Goal: Task Accomplishment & Management: Complete application form

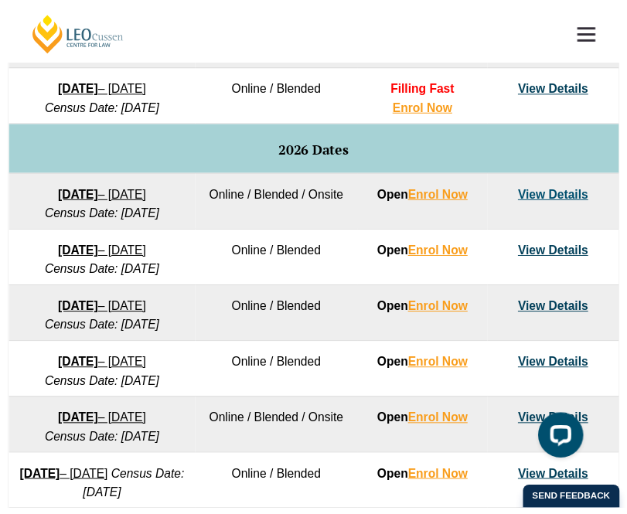
scroll to position [900, 0]
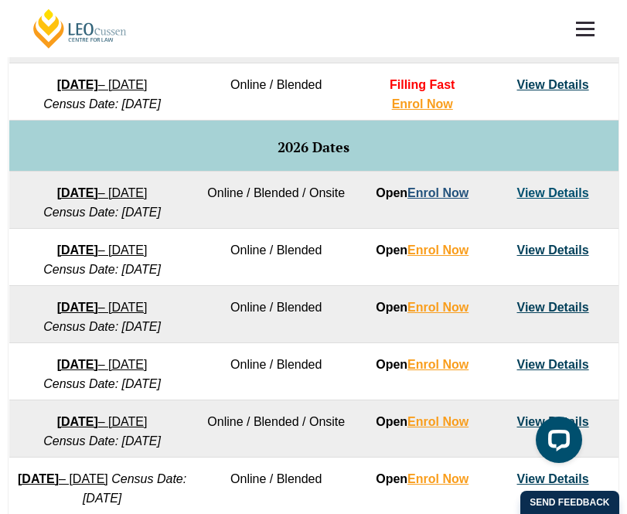
click at [432, 199] on link "Enrol Now" at bounding box center [437, 192] width 61 height 13
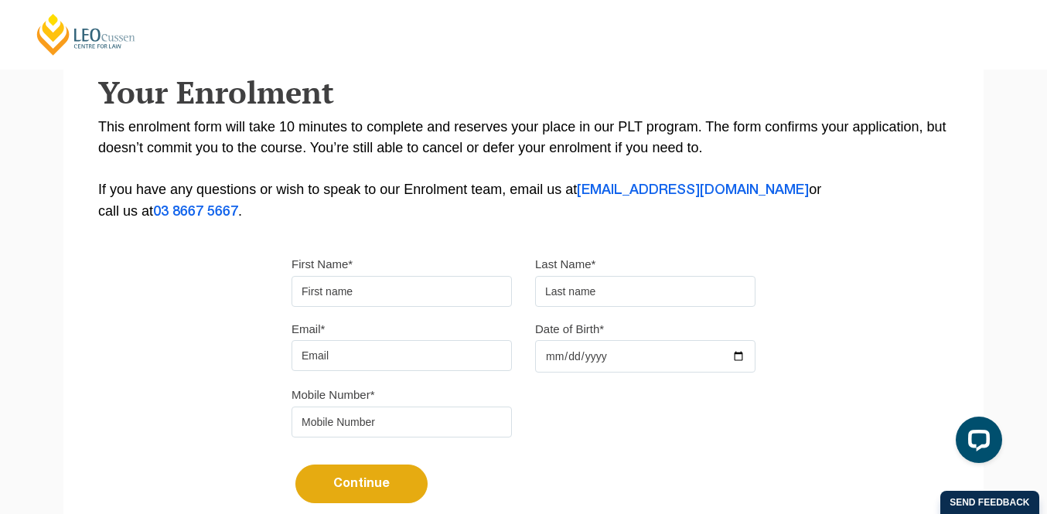
scroll to position [355, 0]
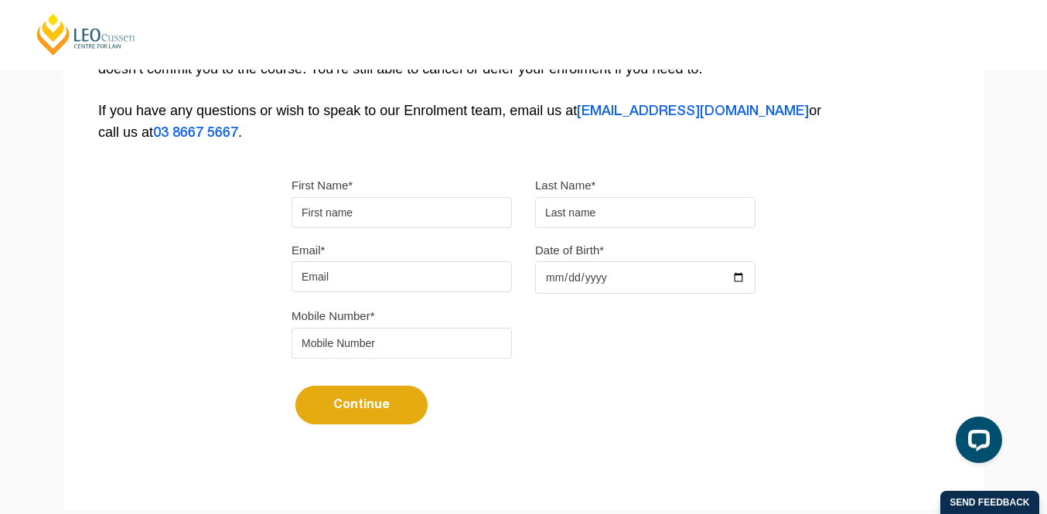
click at [394, 216] on input "First Name*" at bounding box center [401, 212] width 220 height 31
type input "[PERSON_NAME]"
type input "Binegas"
type input "[EMAIL_ADDRESS][DOMAIN_NAME]"
type input "0412562902"
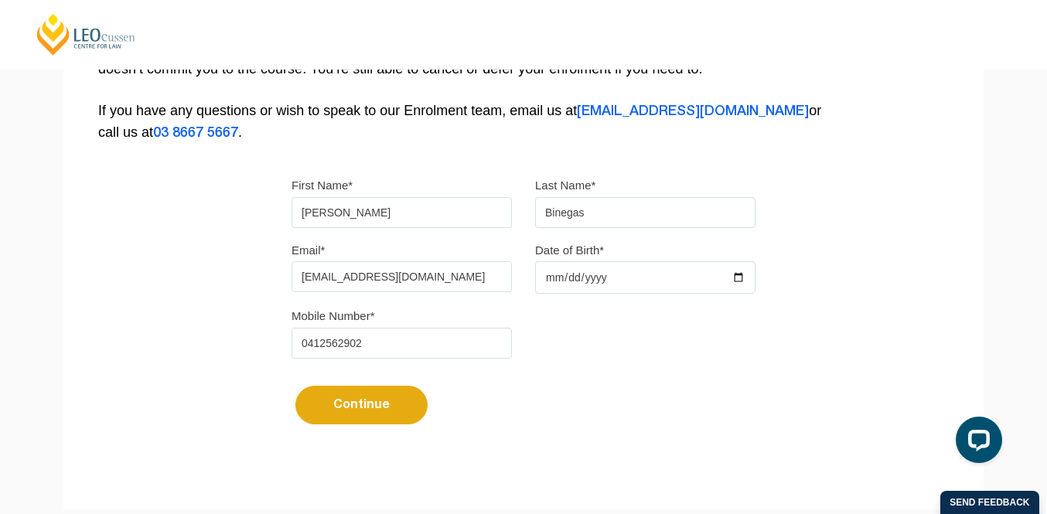
click at [433, 288] on input "[EMAIL_ADDRESS][DOMAIN_NAME]" at bounding box center [401, 276] width 220 height 31
drag, startPoint x: 433, startPoint y: 288, endPoint x: 250, endPoint y: 283, distance: 182.5
click at [250, 283] on div "Please note that your information is saved on our server as you enter it. Congr…" at bounding box center [523, 118] width 920 height 689
type input "[EMAIL_ADDRESS][DOMAIN_NAME]"
click at [571, 278] on input "Date of Birth*" at bounding box center [645, 277] width 220 height 32
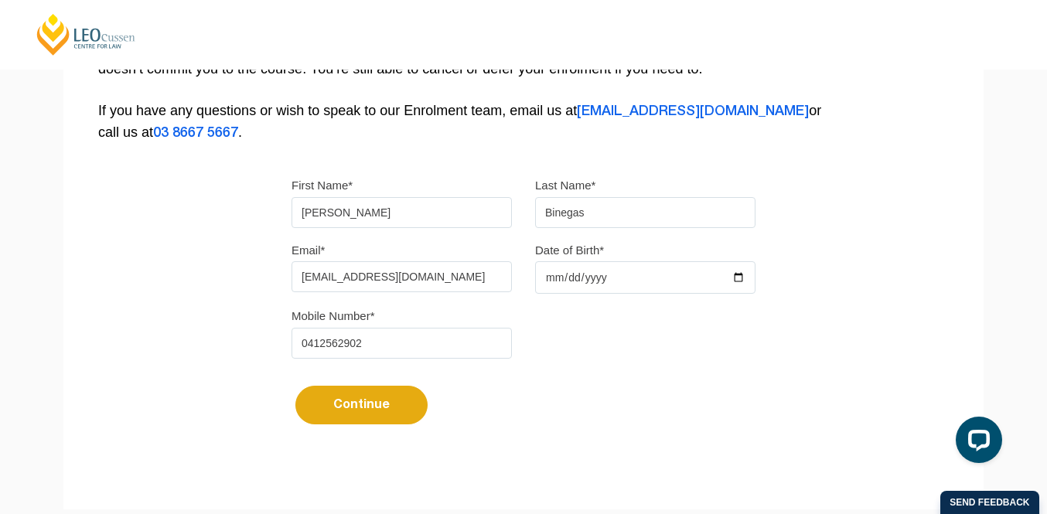
click at [735, 281] on input "Date of Birth*" at bounding box center [645, 277] width 220 height 32
type input "[DATE]"
click at [382, 414] on button "Continue" at bounding box center [361, 405] width 132 height 39
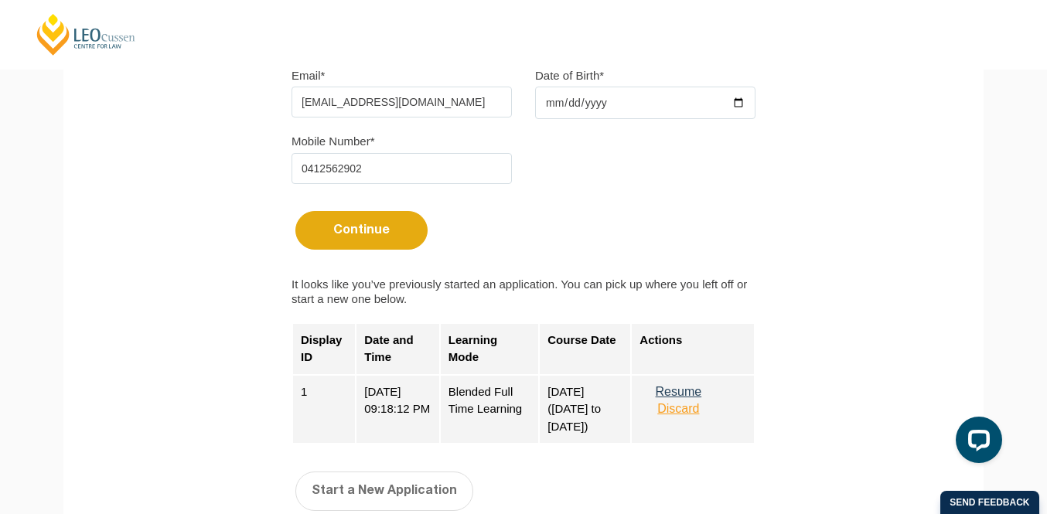
scroll to position [574, 0]
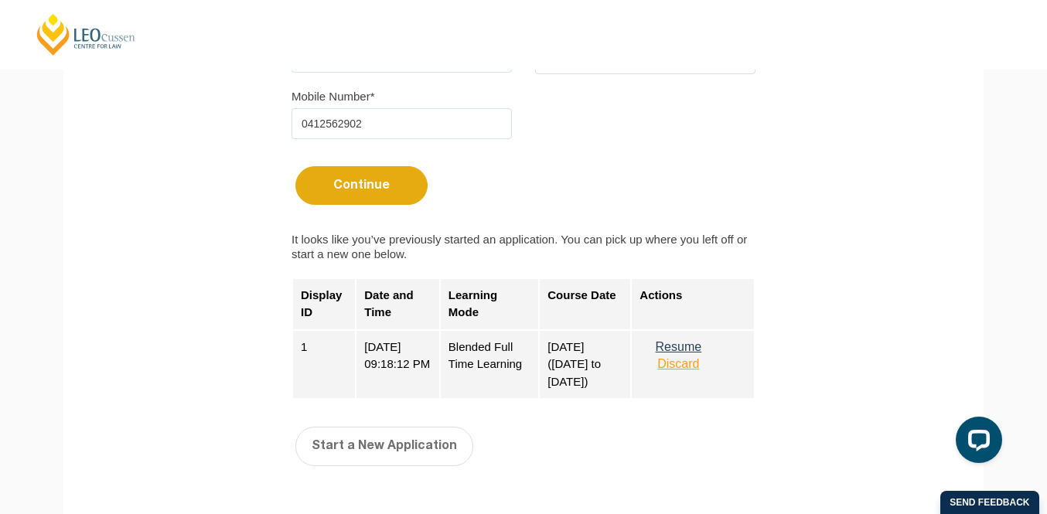
click at [688, 371] on button "Discard" at bounding box center [677, 364] width 77 height 14
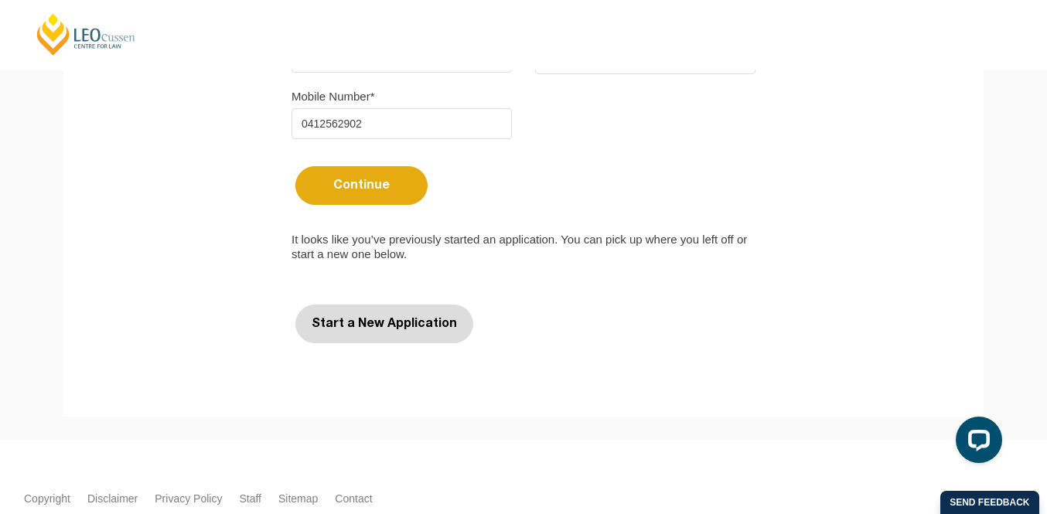
click at [402, 330] on button "Start a New Application" at bounding box center [384, 324] width 178 height 39
select select
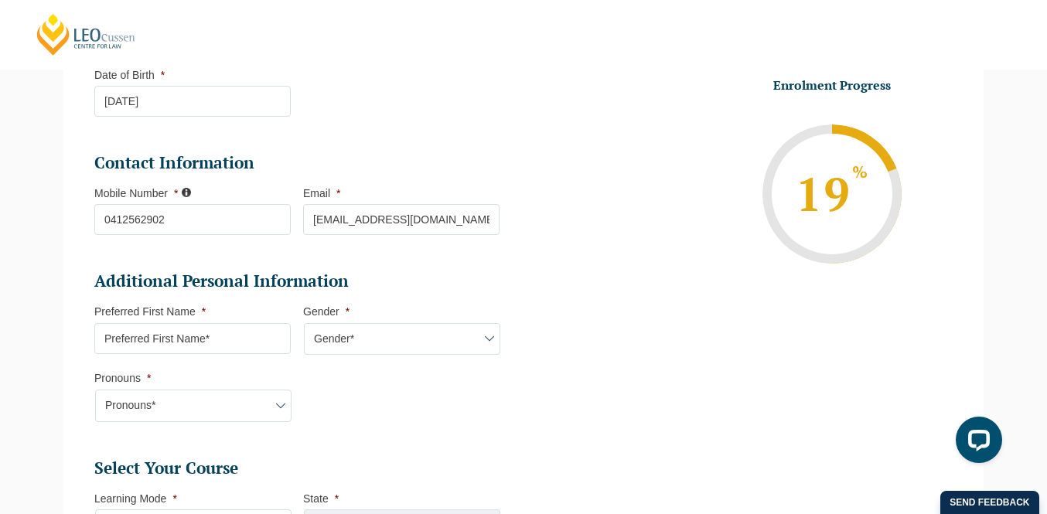
scroll to position [414, 0]
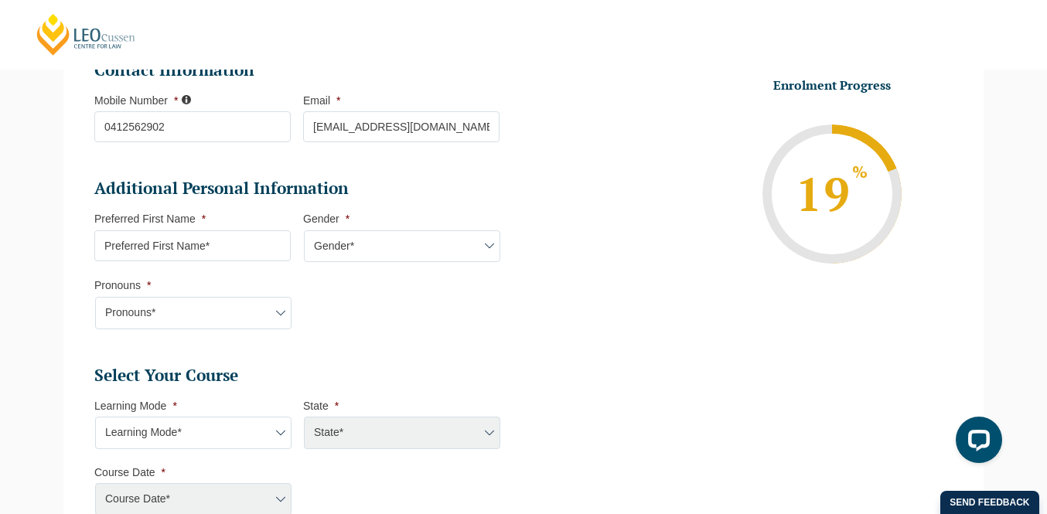
click at [260, 249] on input "Preferred First Name *" at bounding box center [192, 245] width 196 height 31
type input "[PERSON_NAME]"
click at [428, 239] on select "Gender* [DEMOGRAPHIC_DATA] [DEMOGRAPHIC_DATA] [DEMOGRAPHIC_DATA] [DEMOGRAPHIC_D…" at bounding box center [402, 246] width 196 height 32
select select "[DEMOGRAPHIC_DATA]"
click at [304, 232] on select "Gender* [DEMOGRAPHIC_DATA] [DEMOGRAPHIC_DATA] [DEMOGRAPHIC_DATA] [DEMOGRAPHIC_D…" at bounding box center [402, 246] width 196 height 32
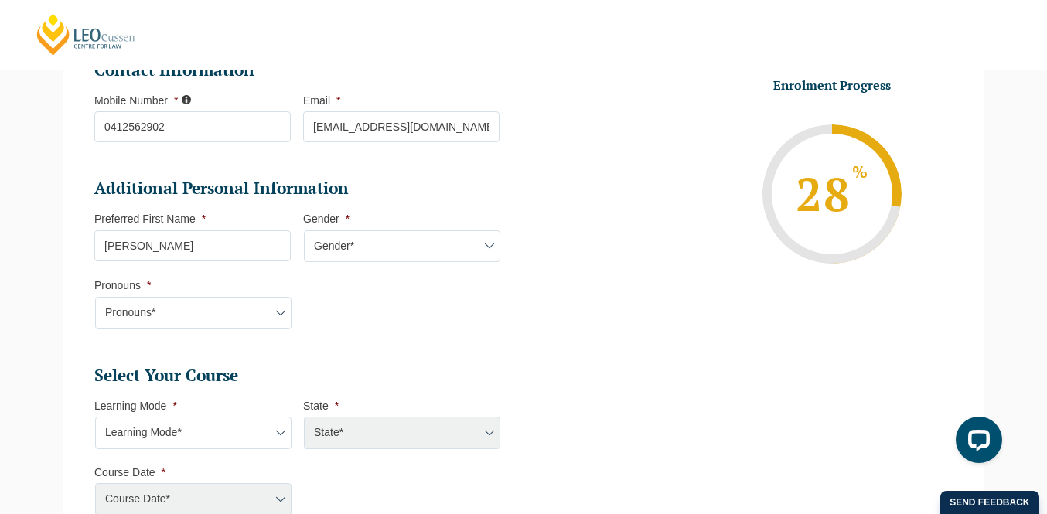
click at [247, 319] on select "Pronouns* She/Her/Hers He/Him/His They/Them/Theirs Other Prefer not to disclose" at bounding box center [193, 313] width 196 height 32
select select "She/Her/Hers"
click at [95, 298] on select "Pronouns* She/Her/Hers He/Him/His They/Them/Theirs Other Prefer not to disclose" at bounding box center [193, 313] width 196 height 32
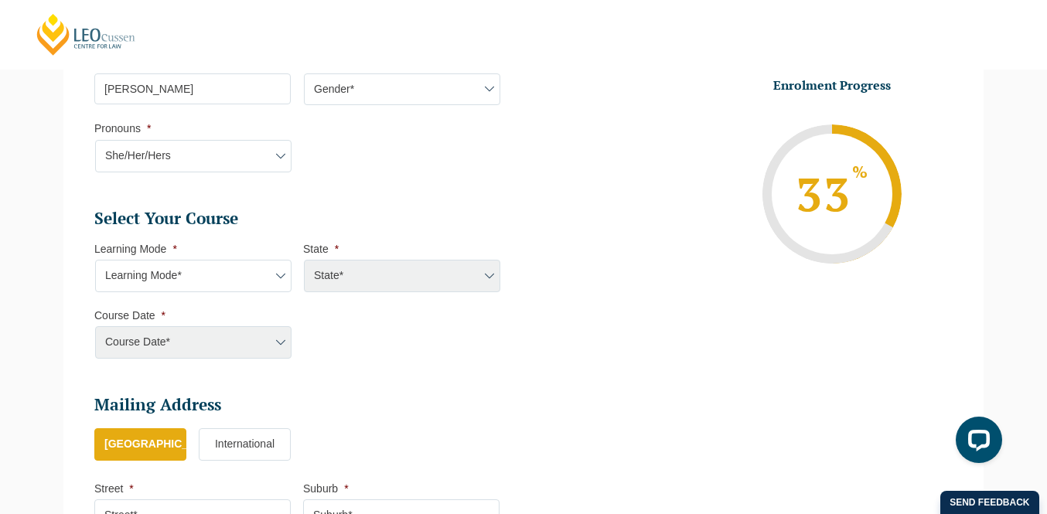
scroll to position [533, 0]
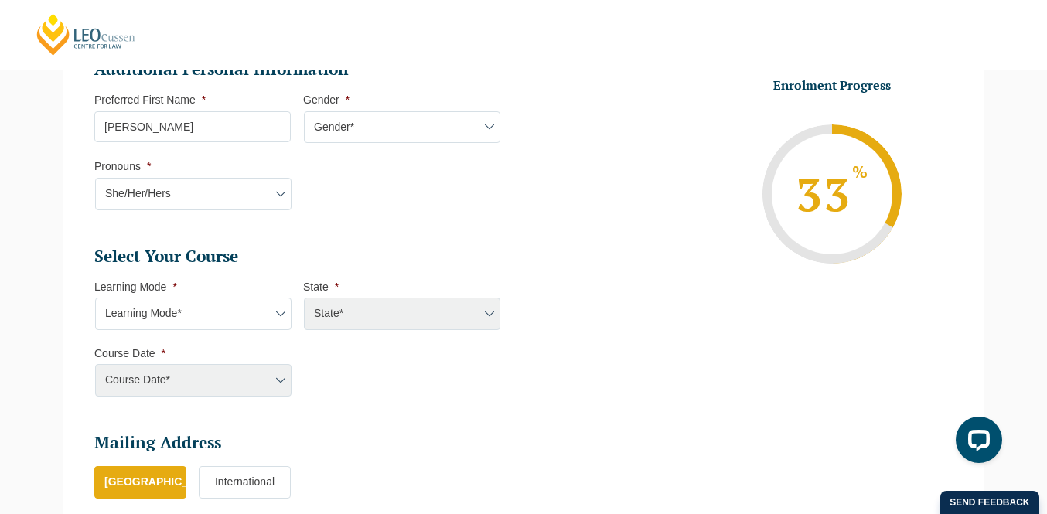
click at [248, 322] on select "Learning Mode* Online Full Time Learning Online Part Time Learning Blended Full…" at bounding box center [193, 314] width 196 height 32
select select "Online Full Time Learning"
click at [95, 298] on select "Learning Mode* Online Full Time Learning Online Part Time Learning Blended Full…" at bounding box center [193, 314] width 196 height 32
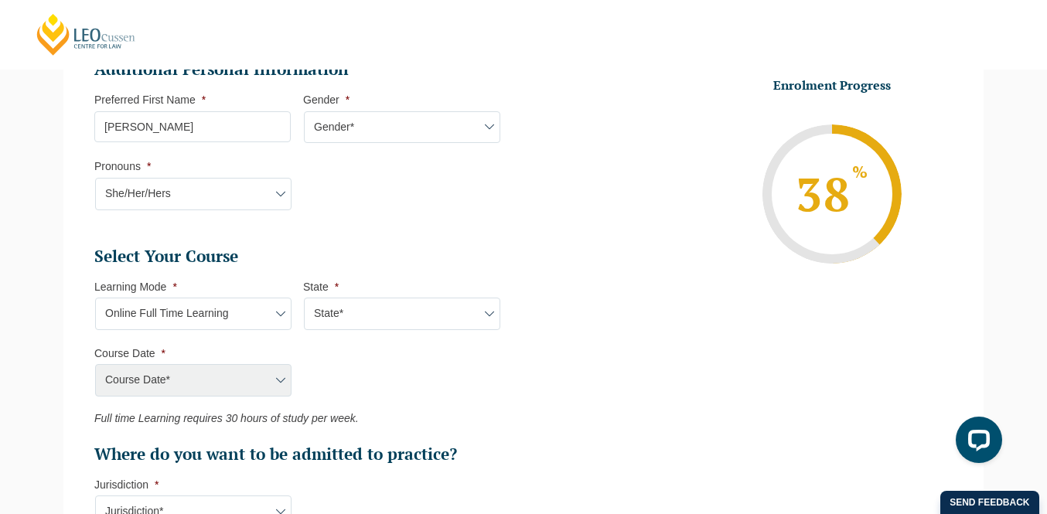
click at [344, 318] on select "State* National ([GEOGRAPHIC_DATA]/[GEOGRAPHIC_DATA], [GEOGRAPHIC_DATA], [GEOGR…" at bounding box center [402, 314] width 196 height 32
select select "National ([GEOGRAPHIC_DATA]/[GEOGRAPHIC_DATA], [GEOGRAPHIC_DATA], [GEOGRAPHIC_D…"
click at [304, 298] on select "State* National ([GEOGRAPHIC_DATA]/[GEOGRAPHIC_DATA], [GEOGRAPHIC_DATA], [GEOGR…" at bounding box center [402, 314] width 196 height 32
click at [253, 390] on select "Course Date* [DATE] ([DATE] to [DATE]) [DATE] ([DATE] to [DATE]) [DATE] ([DATE]…" at bounding box center [193, 380] width 196 height 32
select select "[DATE] ([DATE] to [DATE])"
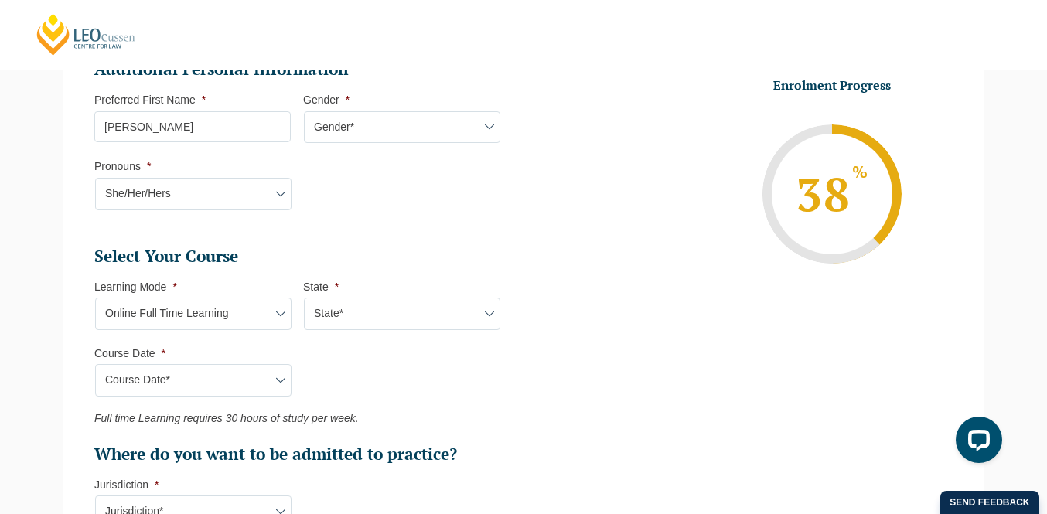
click at [95, 365] on select "Course Date* [DATE] ([DATE] to [DATE]) [DATE] ([DATE] to [DATE]) [DATE] ([DATE]…" at bounding box center [193, 380] width 196 height 32
type input "Intake [DATE] FT"
type input "Practical Legal Training (NAT)"
select select "NAT PLT (JAN) 2026 Full Time Online"
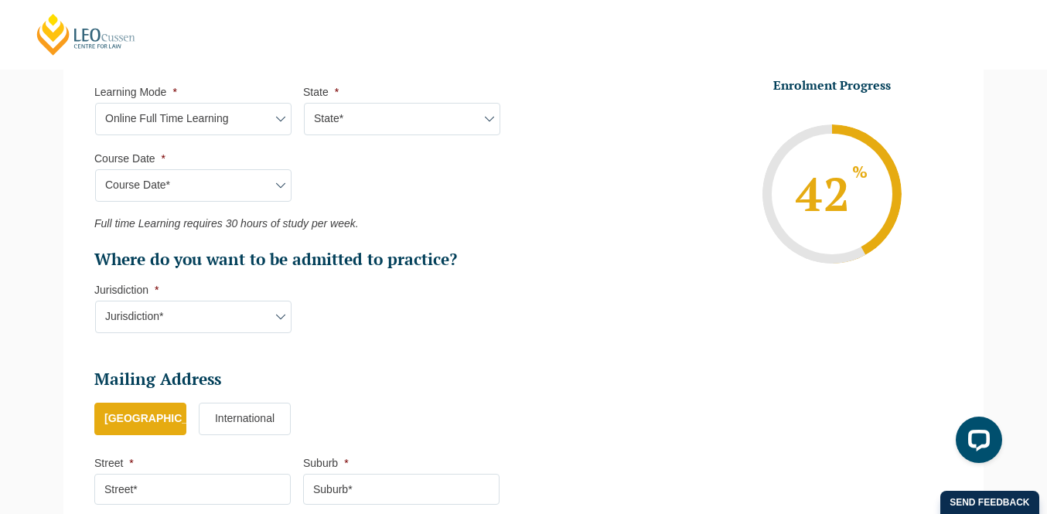
scroll to position [731, 0]
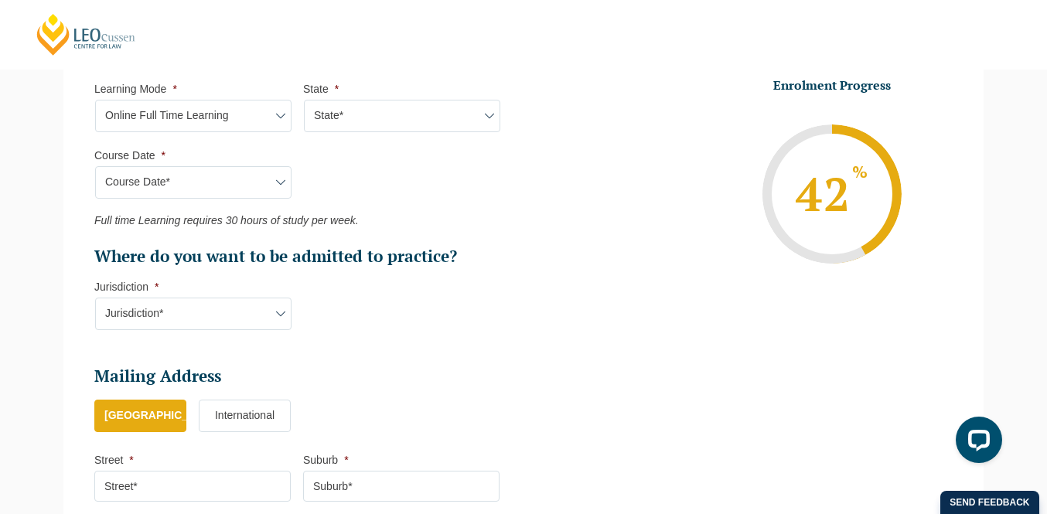
click at [232, 125] on select "Learning Mode* Online Full Time Learning Online Part Time Learning Blended Full…" at bounding box center [193, 116] width 196 height 32
click at [95, 101] on select "Learning Mode* Online Full Time Learning Online Part Time Learning Blended Full…" at bounding box center [193, 116] width 196 height 32
click at [203, 313] on select "Jurisdiction* VIC [GEOGRAPHIC_DATA]/[GEOGRAPHIC_DATA] SA [GEOGRAPHIC_DATA] [GEO…" at bounding box center [193, 314] width 196 height 32
select select "VIC"
click at [95, 298] on select "Jurisdiction* VIC [GEOGRAPHIC_DATA]/[GEOGRAPHIC_DATA] SA [GEOGRAPHIC_DATA] [GEO…" at bounding box center [193, 314] width 196 height 32
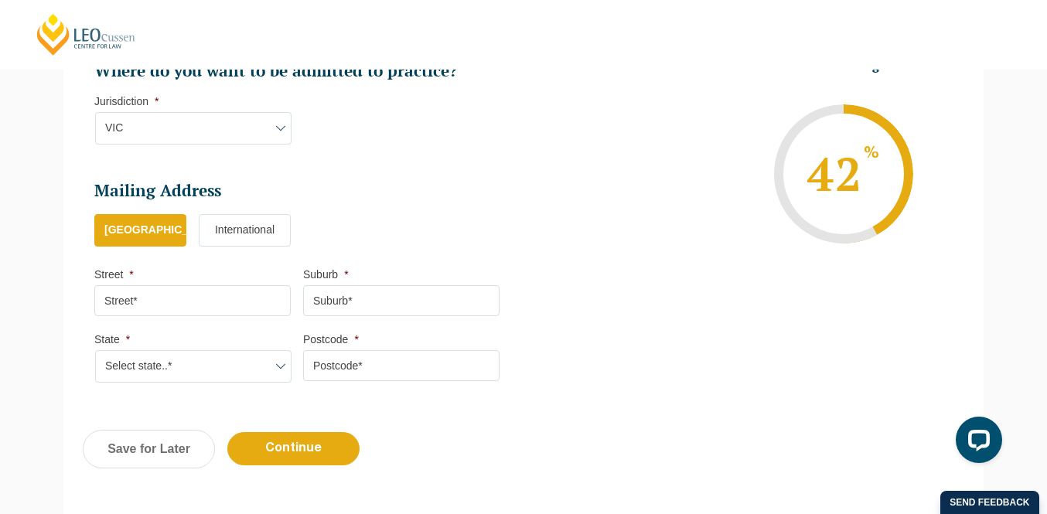
scroll to position [952, 0]
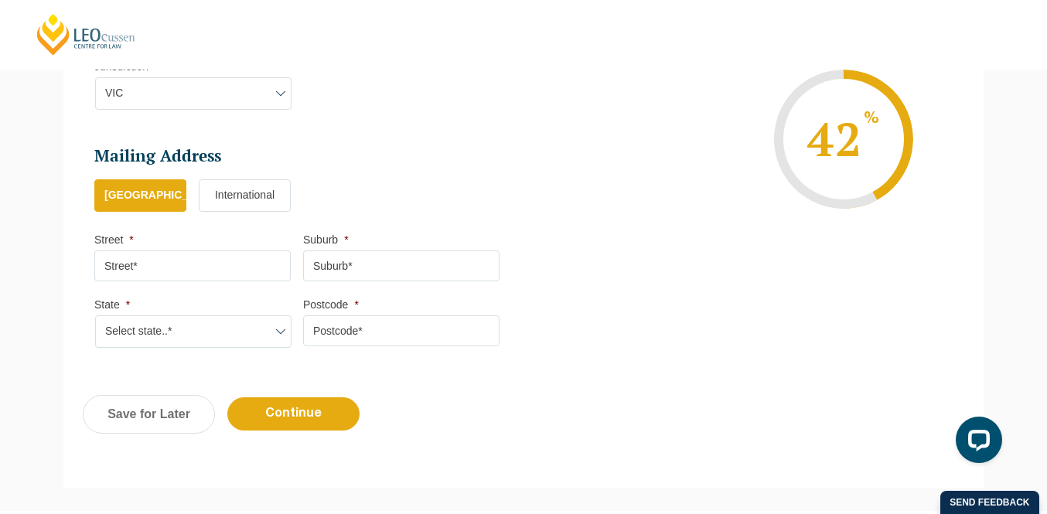
click at [217, 274] on input "Street *" at bounding box center [192, 265] width 196 height 31
type input "[STREET_ADDRESS][PERSON_NAME]"
type input "[GEOGRAPHIC_DATA]"
select select "VIC"
type input "3023"
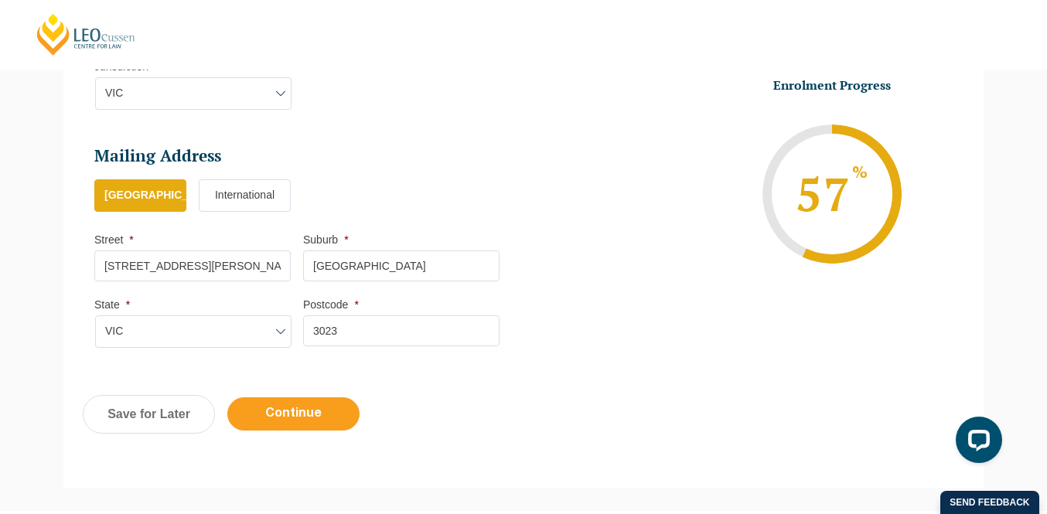
click at [272, 424] on input "Continue" at bounding box center [293, 413] width 132 height 33
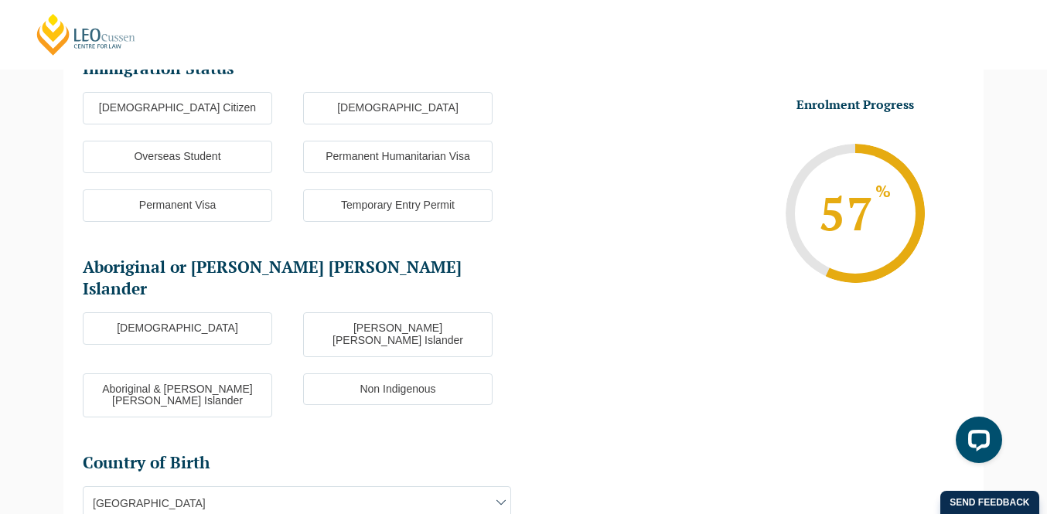
scroll to position [134, 0]
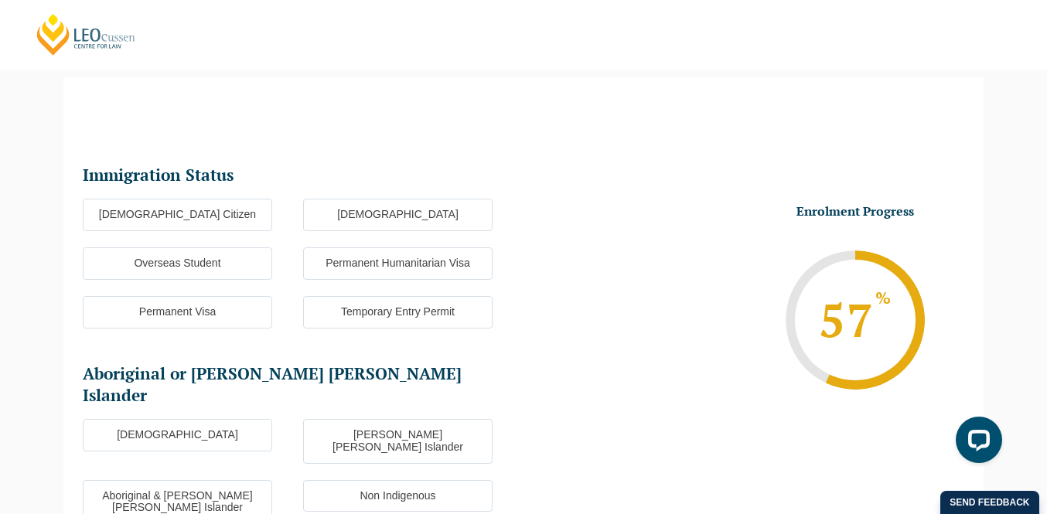
click at [240, 212] on label "[DEMOGRAPHIC_DATA] Citizen" at bounding box center [177, 215] width 189 height 32
click at [0, 0] on input "[DEMOGRAPHIC_DATA] Citizen" at bounding box center [0, 0] width 0 height 0
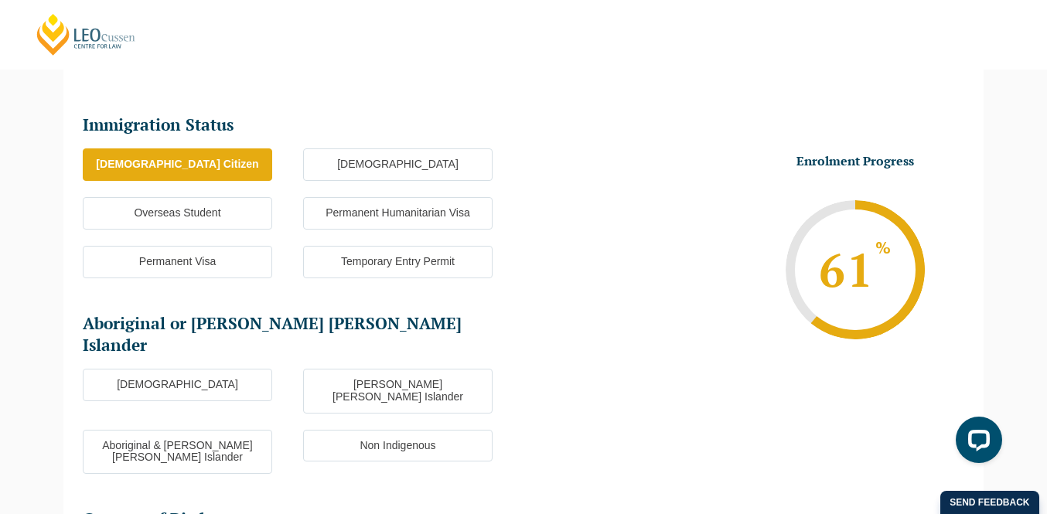
scroll to position [187, 0]
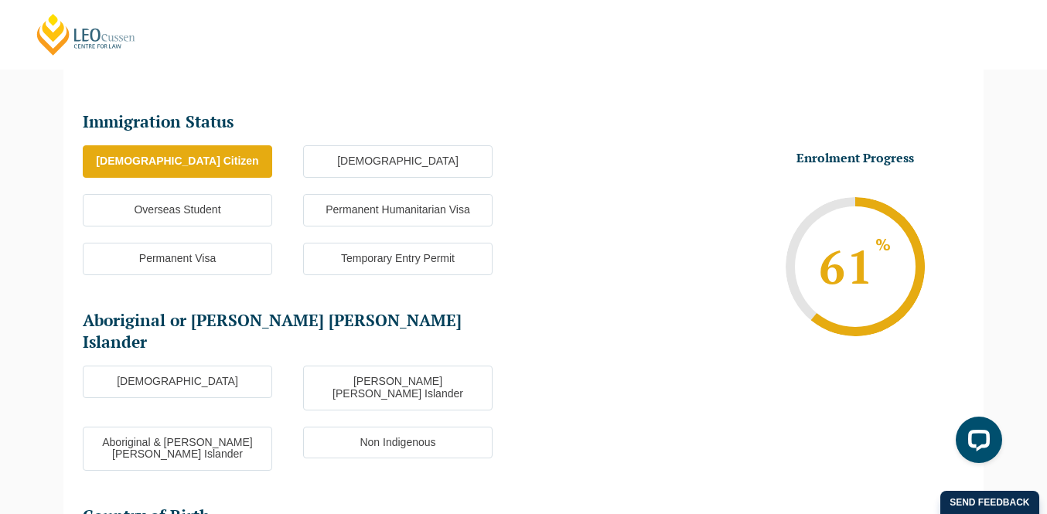
click at [361, 427] on label "Non Indigenous" at bounding box center [397, 443] width 189 height 32
click at [0, 0] on input "Non Indigenous" at bounding box center [0, 0] width 0 height 0
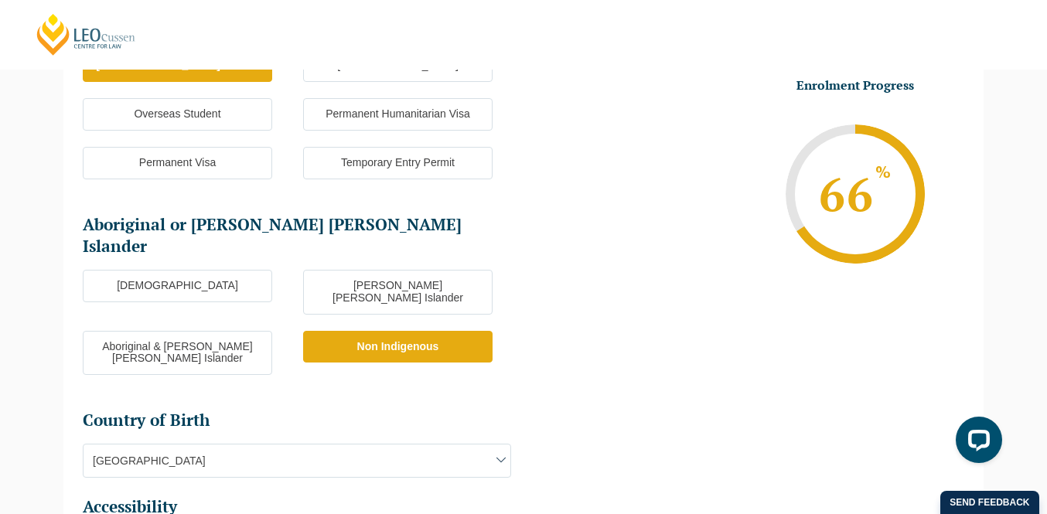
scroll to position [313, 0]
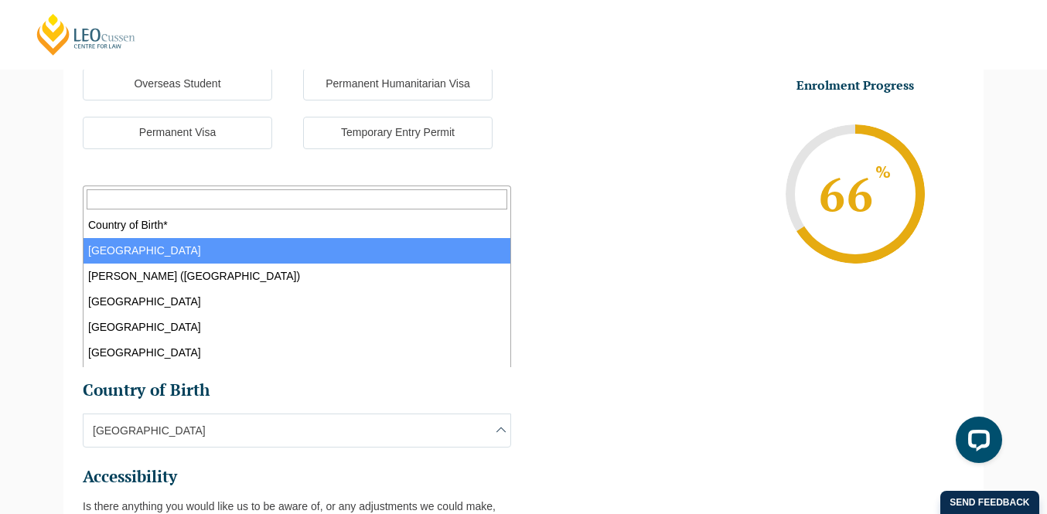
click at [363, 414] on span "[GEOGRAPHIC_DATA]" at bounding box center [296, 430] width 427 height 32
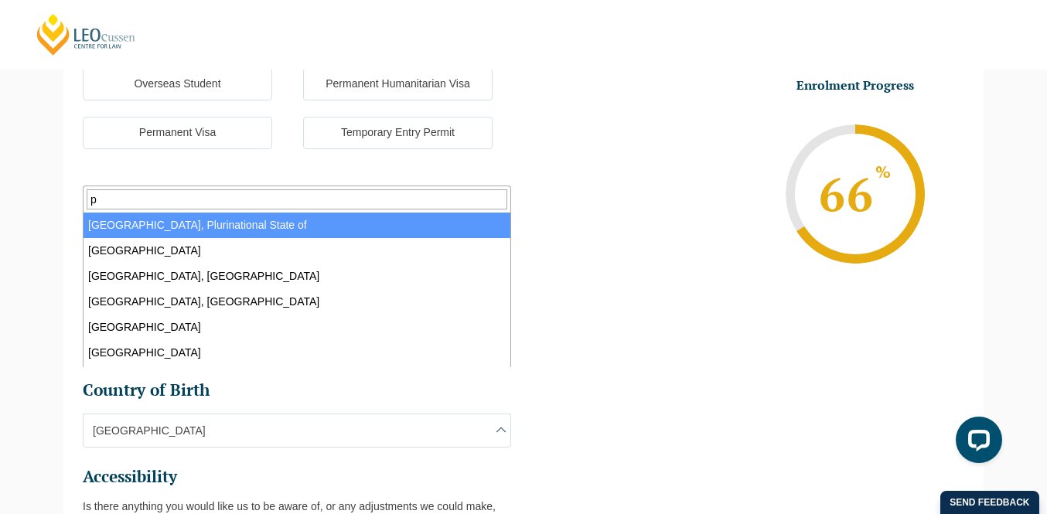
type input "ph"
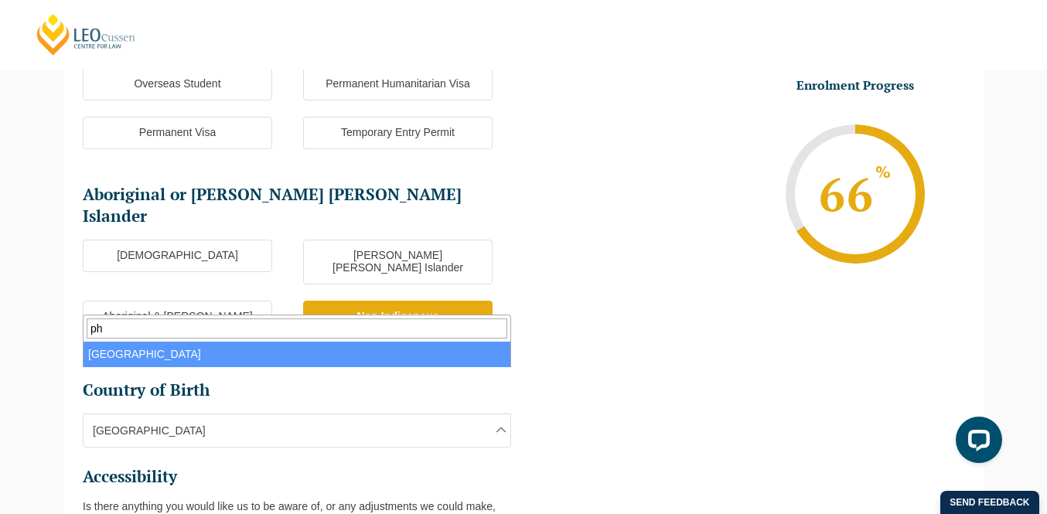
select select "Philippines 5204"
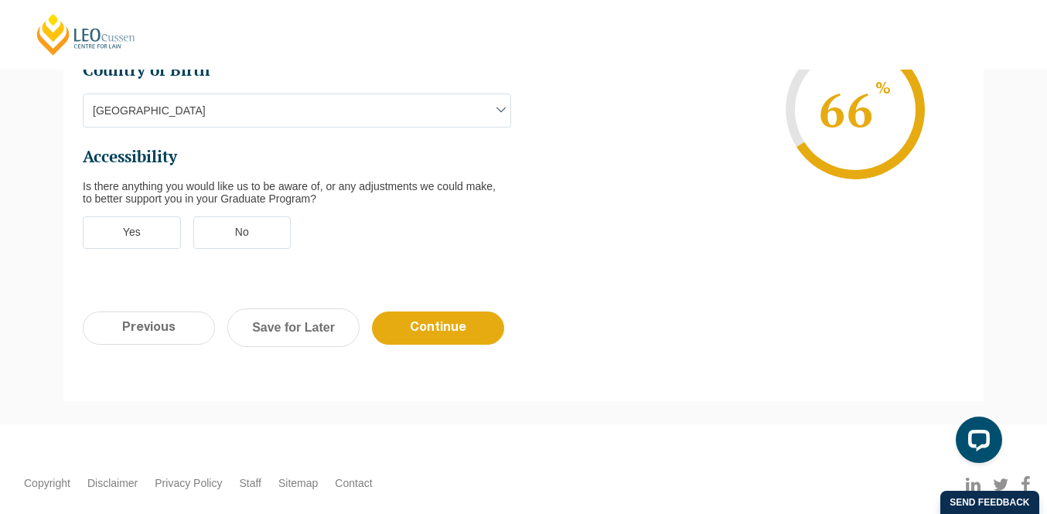
scroll to position [641, 0]
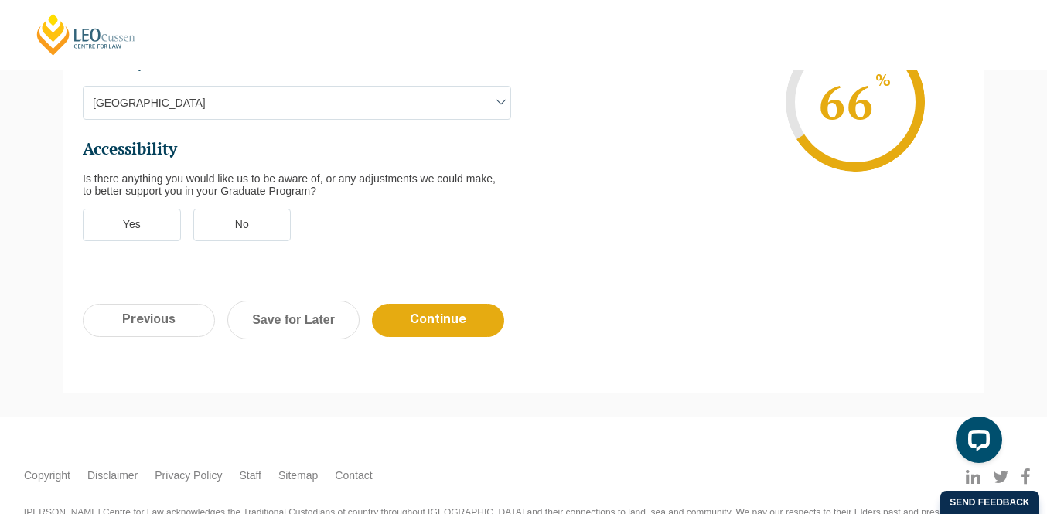
click at [251, 209] on label "No" at bounding box center [242, 225] width 98 height 32
click at [0, 0] on input "No" at bounding box center [0, 0] width 0 height 0
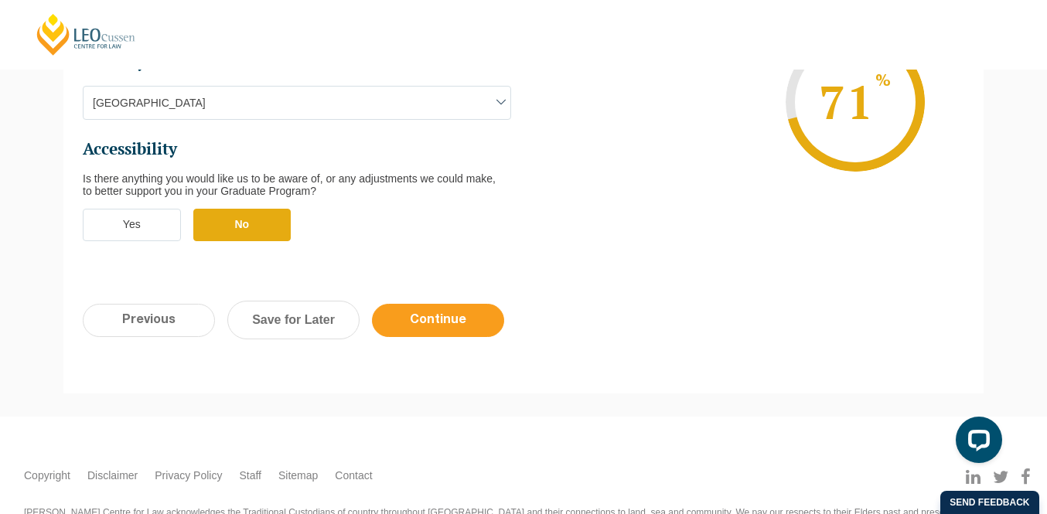
click at [411, 304] on input "Continue" at bounding box center [438, 320] width 132 height 33
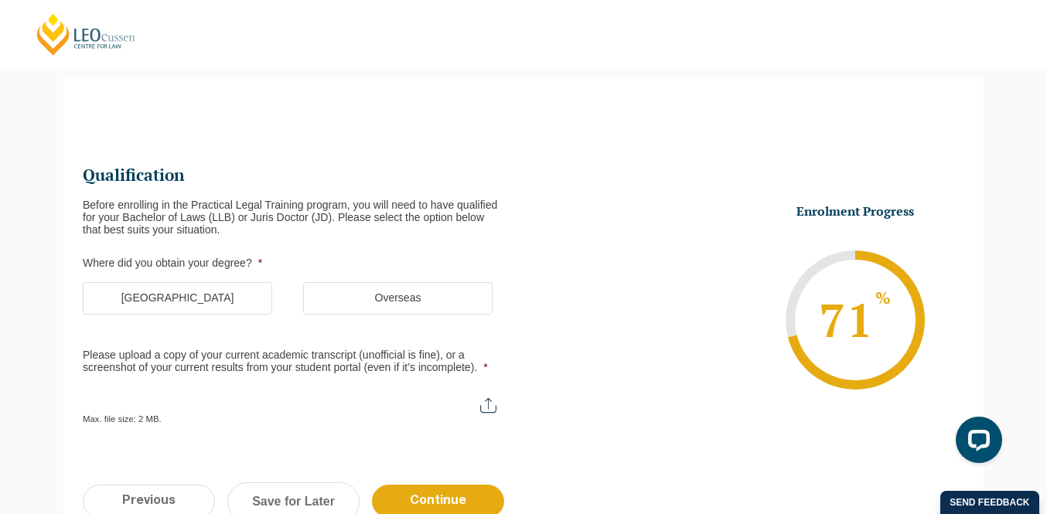
scroll to position [0, 0]
click at [226, 288] on label "[GEOGRAPHIC_DATA]" at bounding box center [177, 298] width 189 height 32
click at [0, 0] on input "[GEOGRAPHIC_DATA]" at bounding box center [0, 0] width 0 height 0
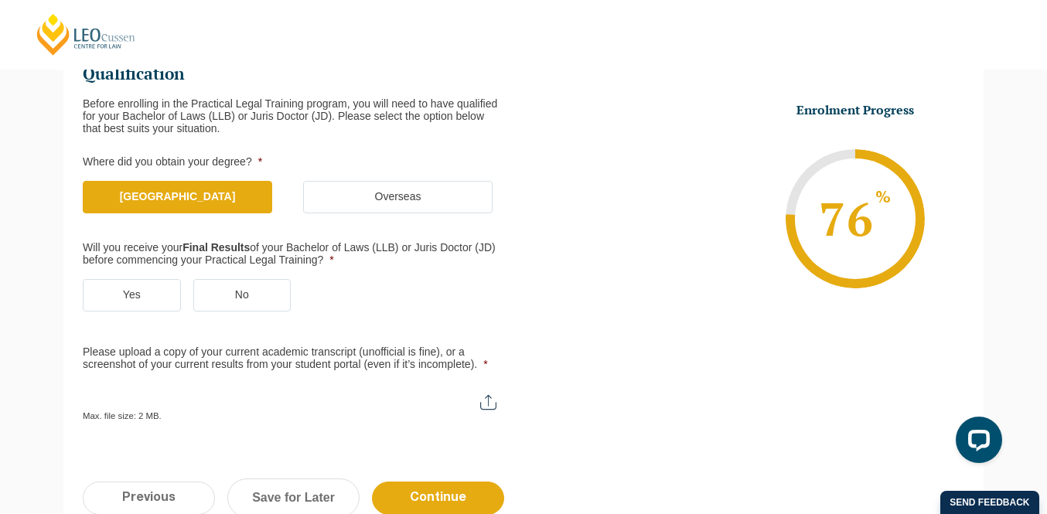
scroll to position [234, 0]
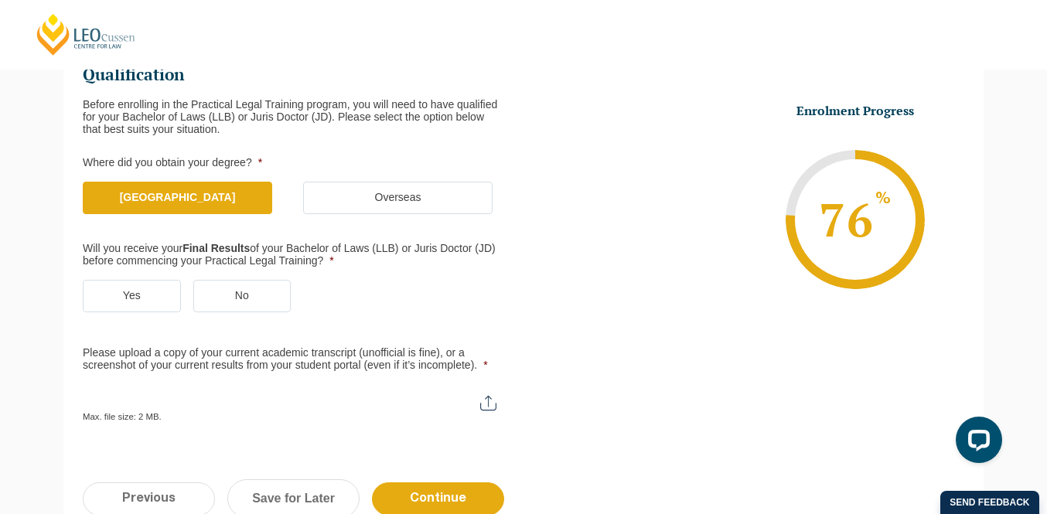
click at [226, 288] on label "No" at bounding box center [242, 296] width 98 height 32
click at [0, 0] on input "No" at bounding box center [0, 0] width 0 height 0
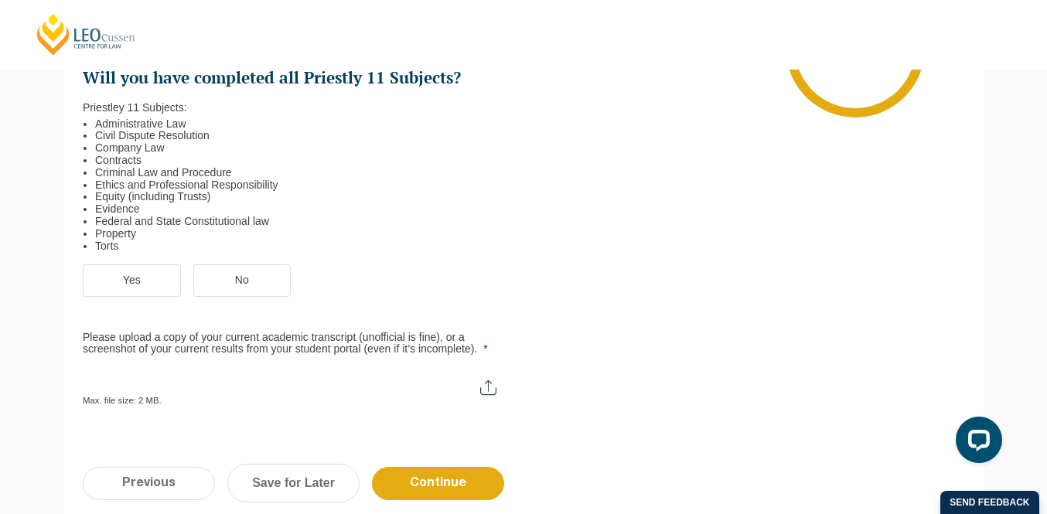
scroll to position [600, 0]
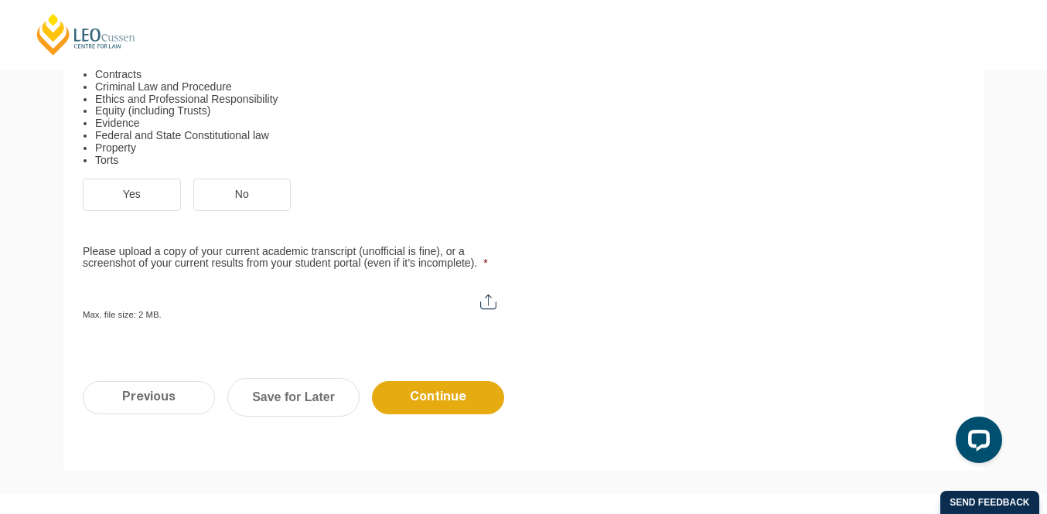
click at [115, 193] on label "Yes" at bounding box center [132, 195] width 98 height 32
click at [0, 0] on input "Yes" at bounding box center [0, 0] width 0 height 0
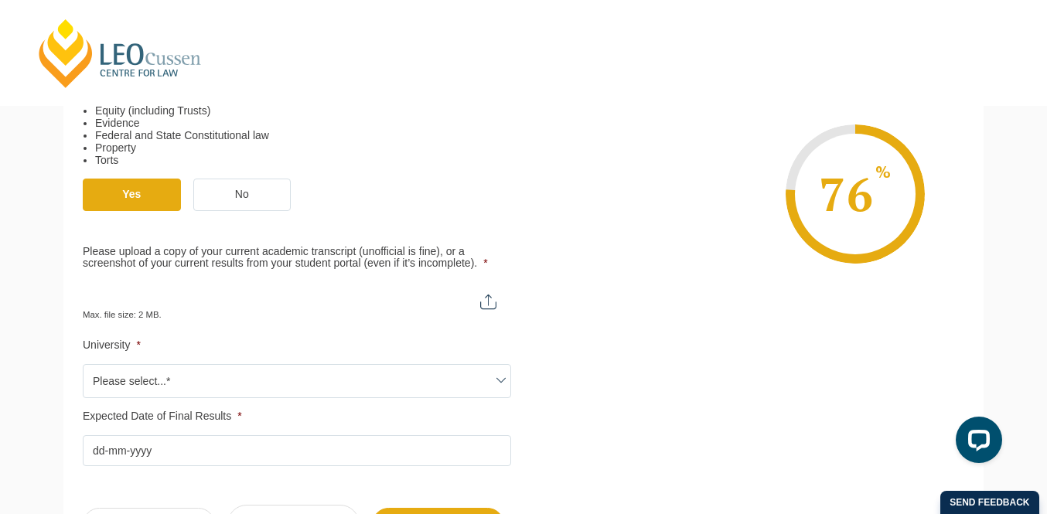
click at [493, 303] on input "Please upload a copy of your current academic transcript (unofficial is fine), …" at bounding box center [297, 295] width 428 height 26
type input "C:\fakepath\[PERSON_NAME]-Unofficial Transcript.pdf"
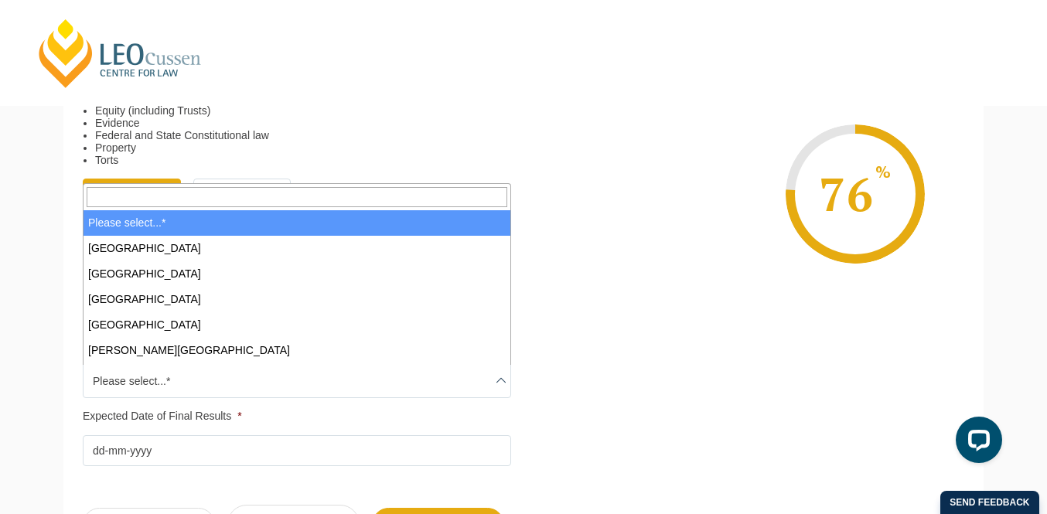
click at [410, 387] on span "Please select...*" at bounding box center [296, 381] width 427 height 32
type input "vic"
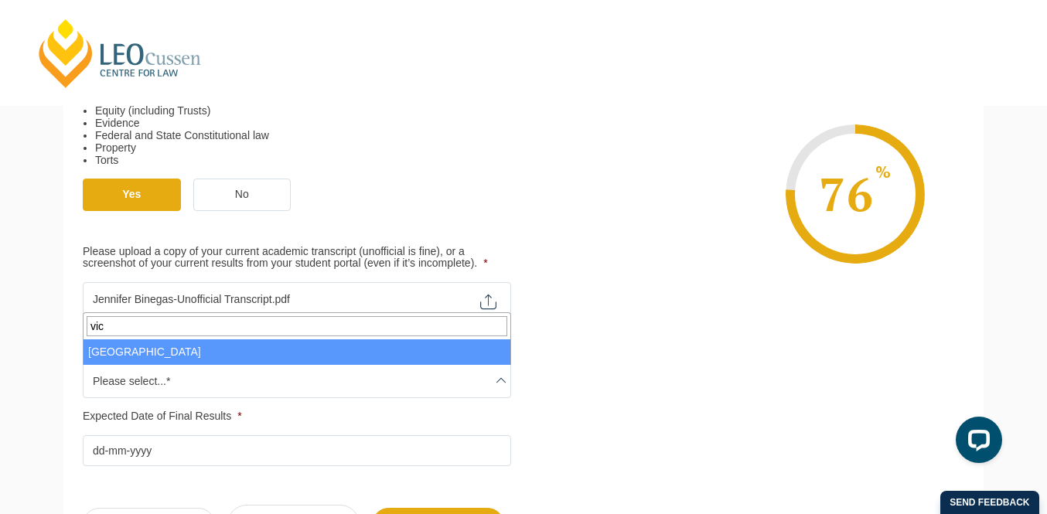
select select "[GEOGRAPHIC_DATA]"
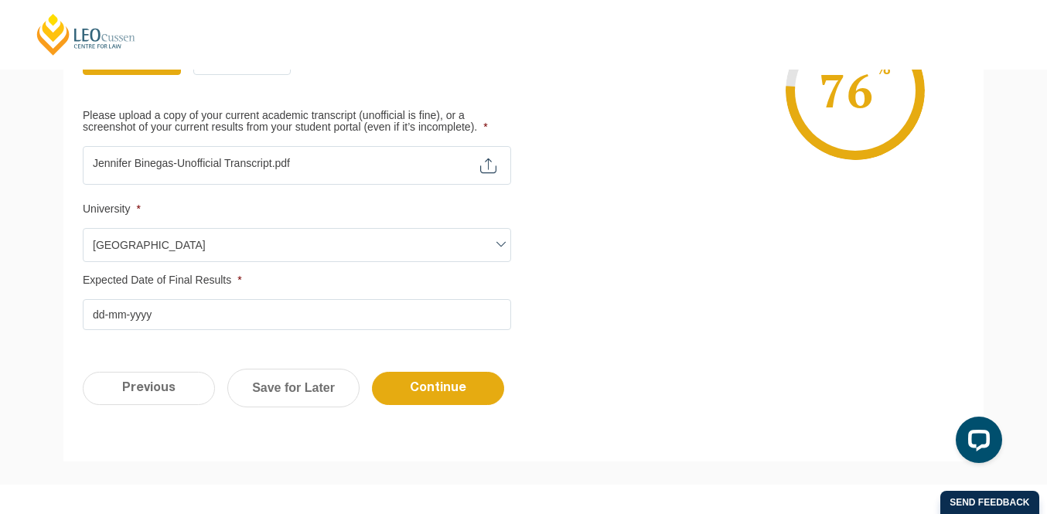
scroll to position [737, 0]
click at [385, 315] on input "Expected Date of Final Results *" at bounding box center [297, 313] width 428 height 31
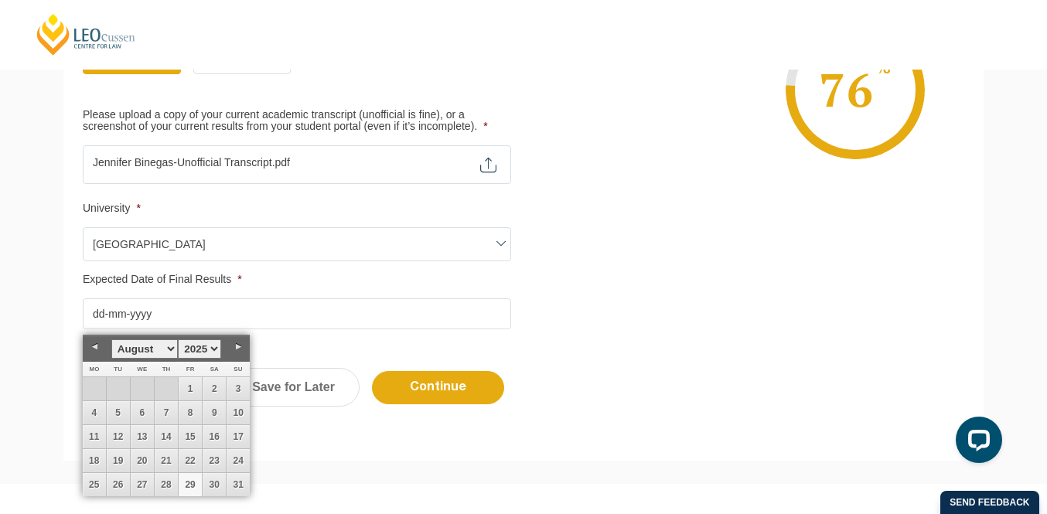
click at [170, 349] on select "January February March April May June July August September October November De…" at bounding box center [144, 348] width 66 height 19
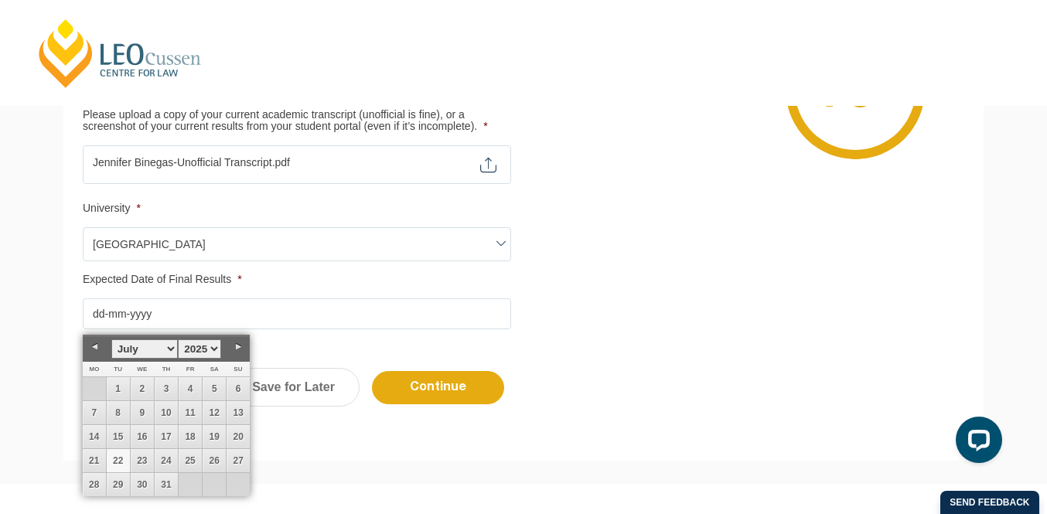
click at [114, 464] on link "22" at bounding box center [118, 460] width 23 height 23
type input "[DATE]"
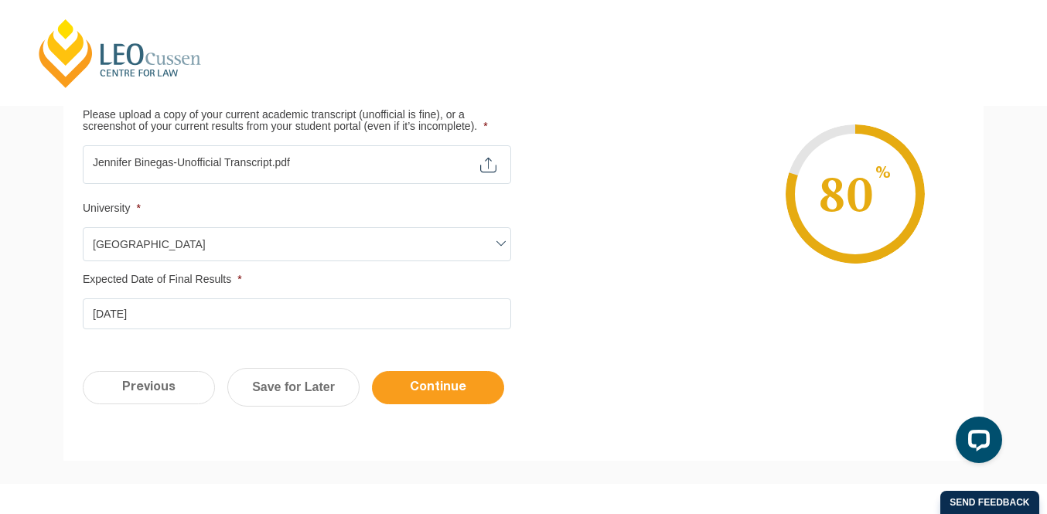
click at [405, 394] on input "Continue" at bounding box center [438, 387] width 132 height 33
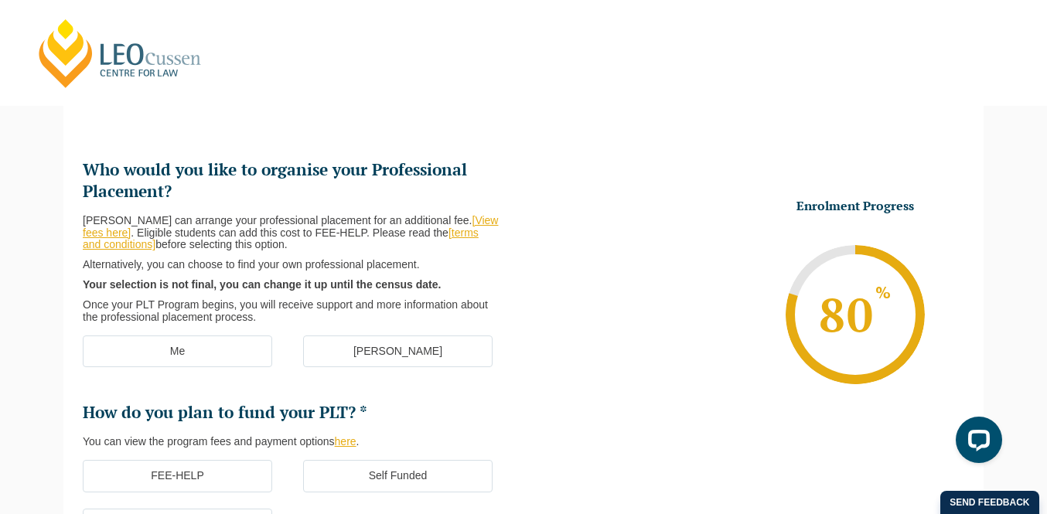
scroll to position [134, 0]
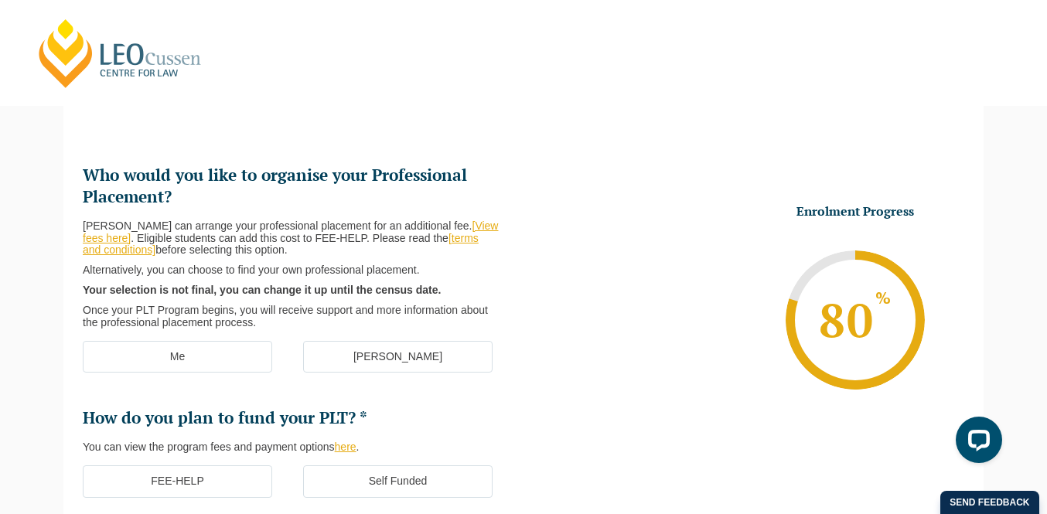
click at [411, 363] on label "[PERSON_NAME]" at bounding box center [397, 357] width 189 height 32
click at [0, 0] on input "[PERSON_NAME]" at bounding box center [0, 0] width 0 height 0
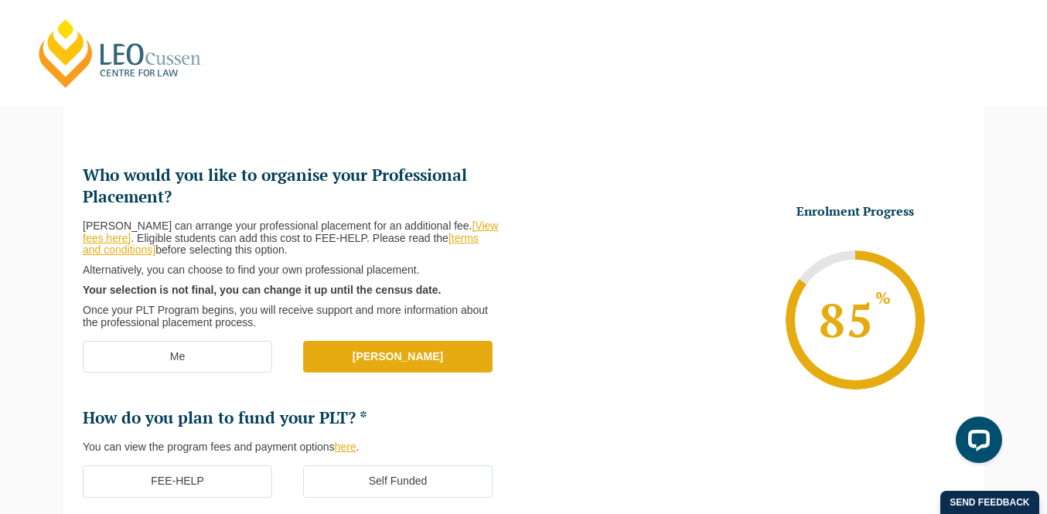
click at [223, 477] on label "FEE-HELP" at bounding box center [177, 481] width 189 height 32
click at [0, 0] on input "FEE-HELP" at bounding box center [0, 0] width 0 height 0
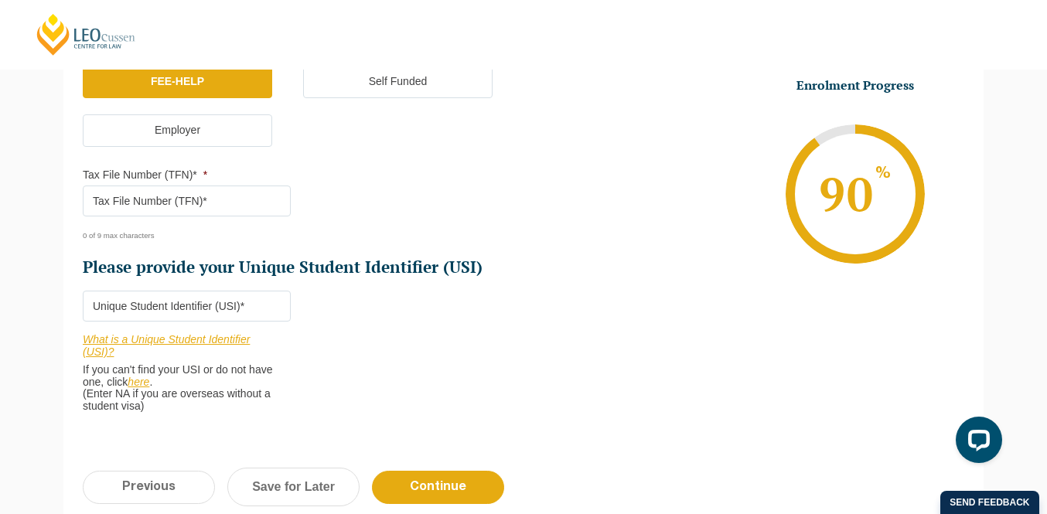
scroll to position [536, 0]
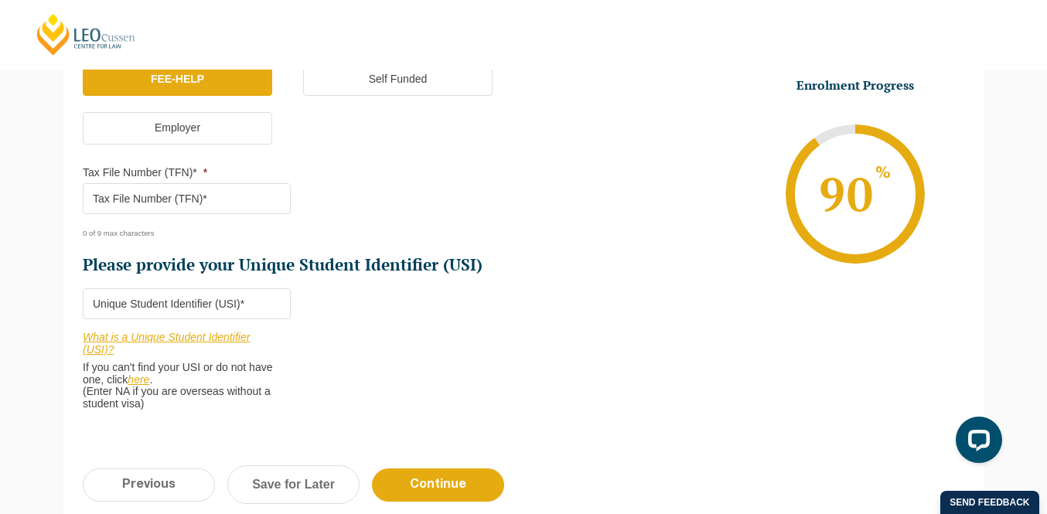
click at [226, 205] on input "Tax File Number (TFN)* *" at bounding box center [187, 198] width 208 height 31
type input "808384213"
click at [165, 301] on input "Please provide your Unique Student Identifier (USI) *" at bounding box center [187, 303] width 208 height 31
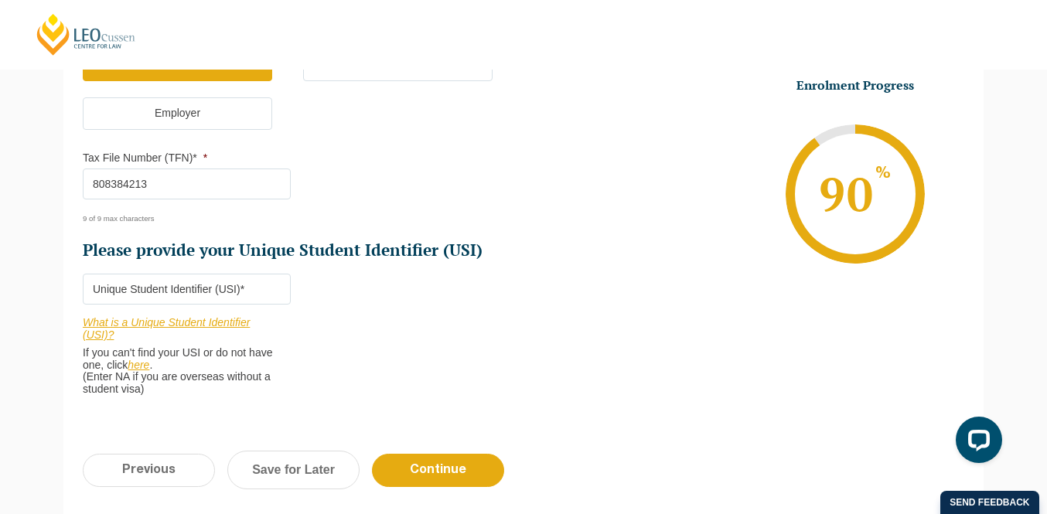
scroll to position [561, 0]
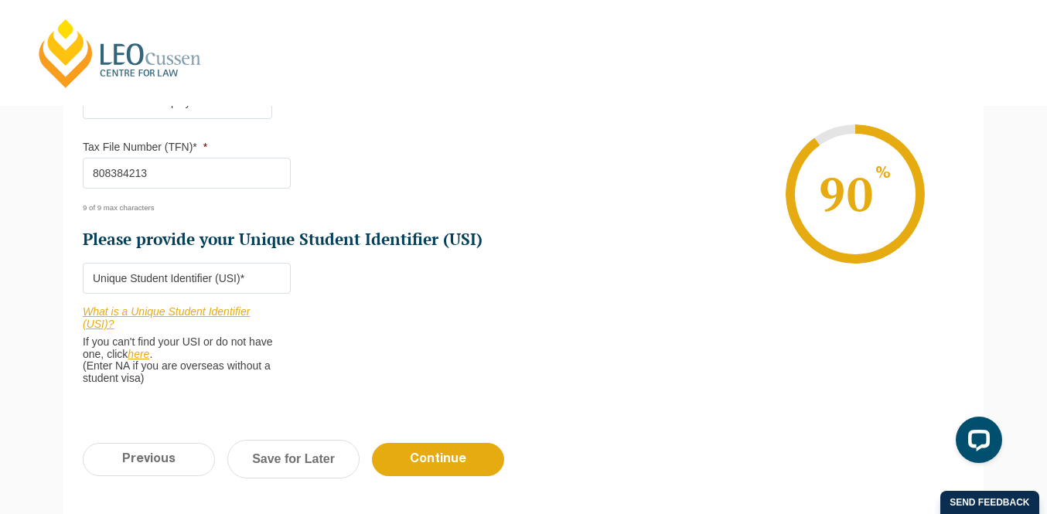
click at [163, 284] on input "Please provide your Unique Student Identifier (USI) *" at bounding box center [187, 278] width 208 height 31
type input "RU6RBSTSWC"
click at [409, 466] on input "Continue" at bounding box center [438, 459] width 132 height 33
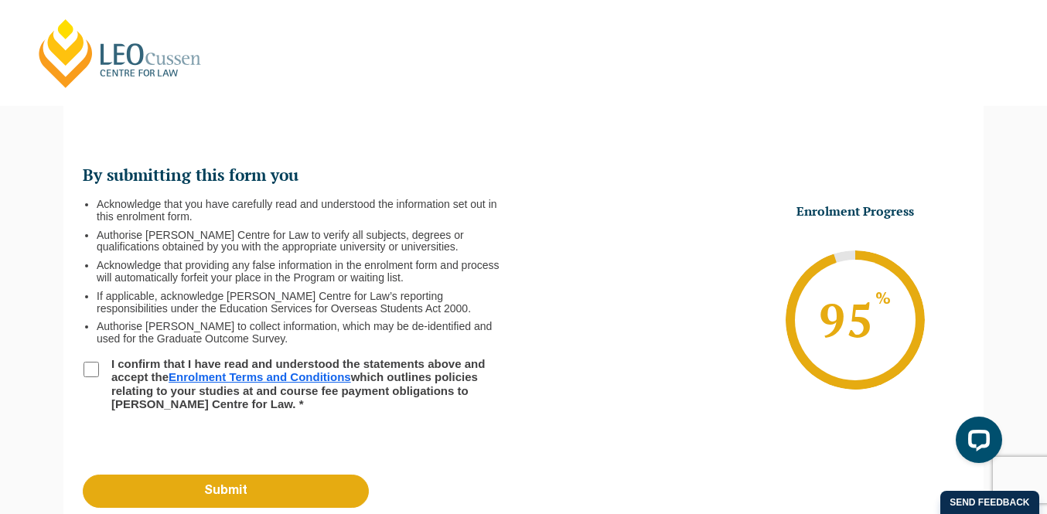
scroll to position [0, 0]
click at [94, 372] on input "I confirm that I have read and understood the statements above and accept the E…" at bounding box center [90, 369] width 15 height 15
checkbox input "true"
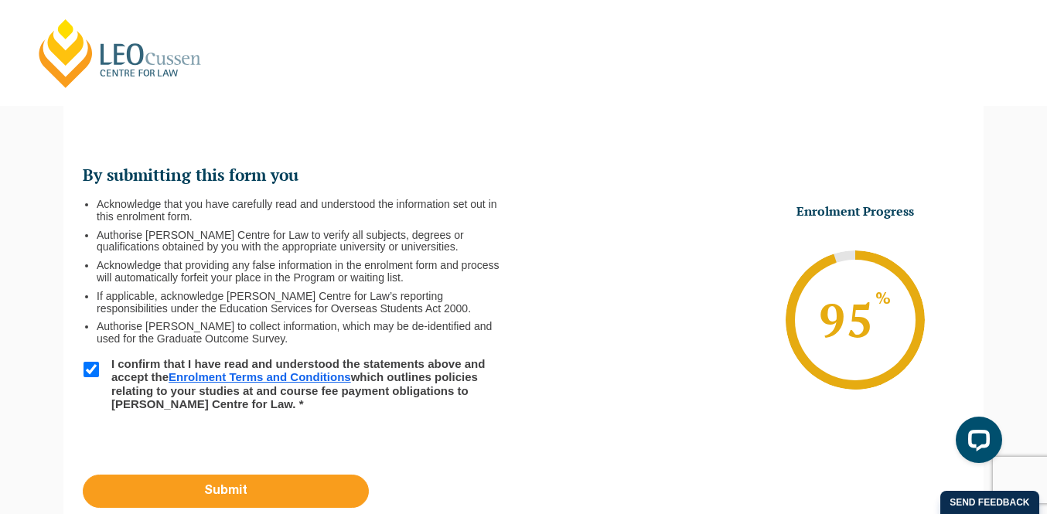
click at [179, 486] on input "Submit" at bounding box center [226, 491] width 286 height 33
